Goal: Check status: Check status

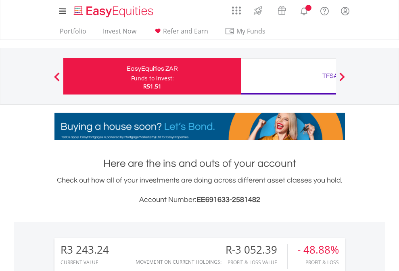
scroll to position [77, 127]
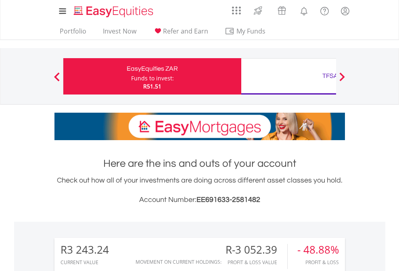
click at [131, 76] on div "Funds to invest:" at bounding box center [152, 78] width 43 height 8
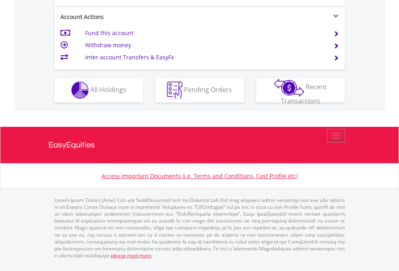
scroll to position [755, 0]
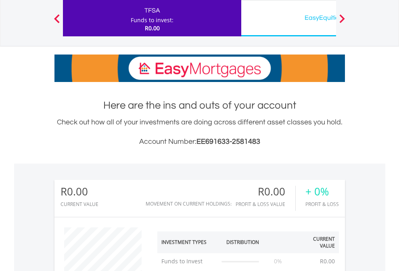
click at [289, 18] on div "EasyEquities USD" at bounding box center [330, 17] width 168 height 11
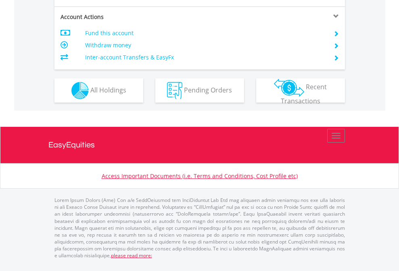
scroll to position [758, 0]
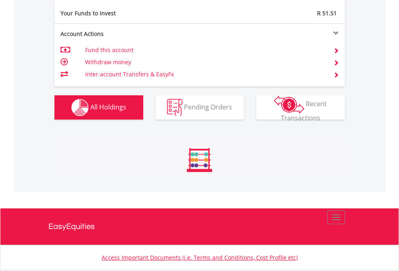
scroll to position [77, 127]
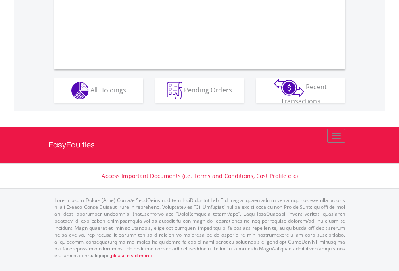
click at [90, 94] on span "All Holdings" at bounding box center [108, 89] width 36 height 9
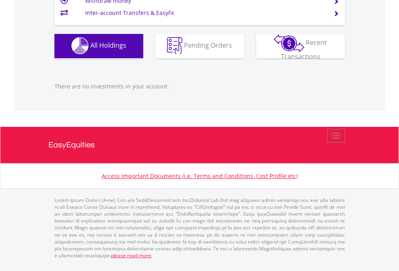
scroll to position [799, 0]
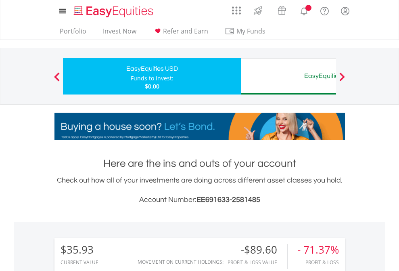
scroll to position [77, 127]
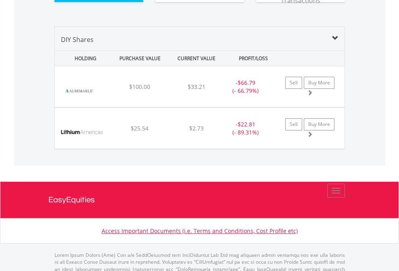
scroll to position [898, 0]
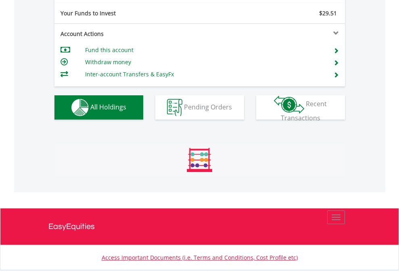
scroll to position [898, 0]
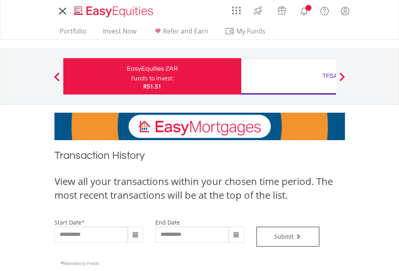
type input "**********"
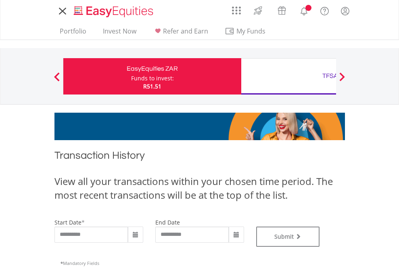
type input "**********"
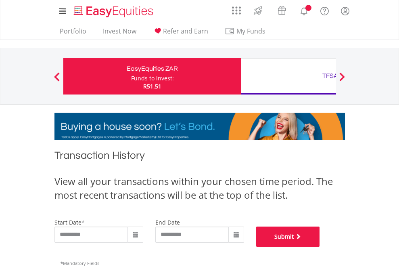
click at [320, 247] on button "Submit" at bounding box center [288, 236] width 64 height 20
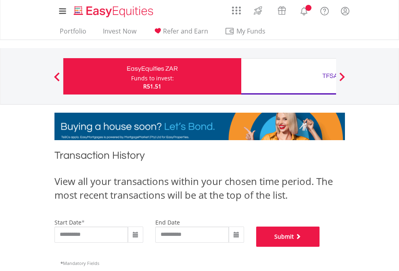
scroll to position [327, 0]
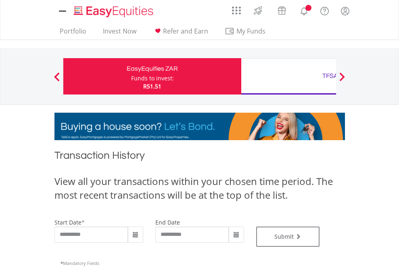
click at [289, 76] on div "TFSA" at bounding box center [330, 75] width 168 height 11
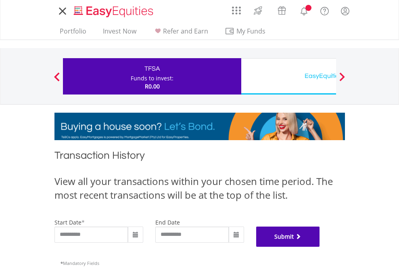
click at [320, 247] on button "Submit" at bounding box center [288, 236] width 64 height 20
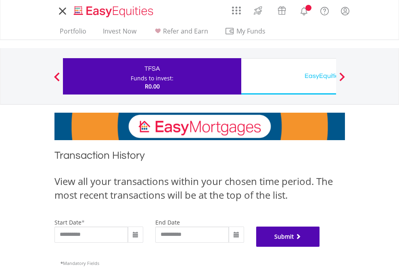
scroll to position [327, 0]
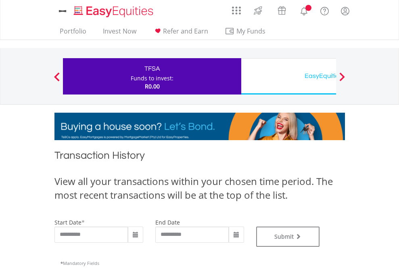
click at [289, 76] on div "EasyEquities USD" at bounding box center [330, 75] width 168 height 11
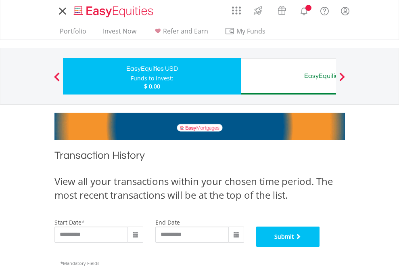
click at [320, 247] on button "Submit" at bounding box center [288, 236] width 64 height 20
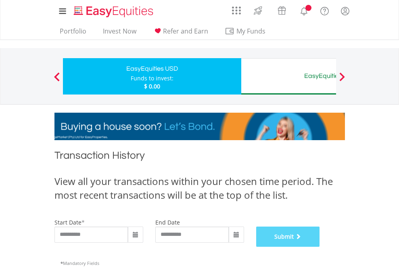
scroll to position [327, 0]
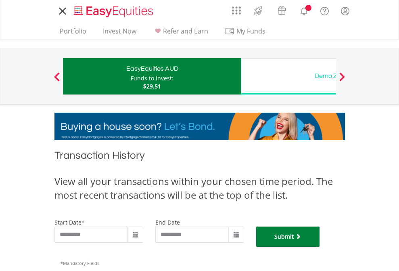
click at [320, 247] on button "Submit" at bounding box center [288, 236] width 64 height 20
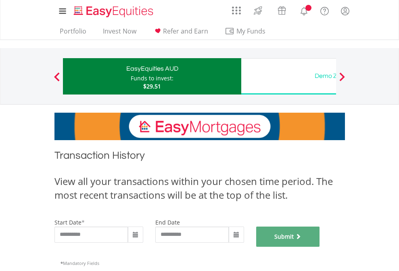
scroll to position [327, 0]
